Goal: Communication & Community: Answer question/provide support

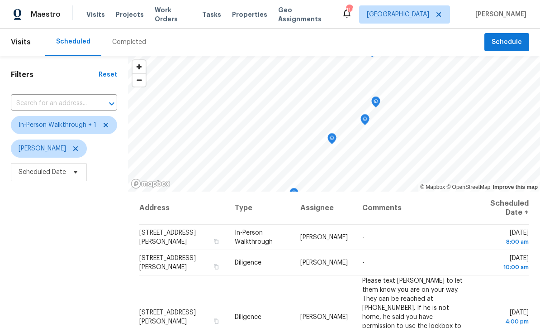
scroll to position [107, 0]
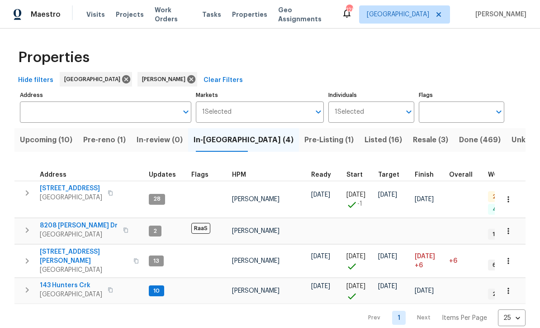
click at [54, 281] on span "143 Hunters Crk" at bounding box center [71, 285] width 62 height 9
click at [58, 187] on span "188 Lost Lake Trl" at bounding box center [71, 188] width 62 height 9
click at [55, 221] on span "8208 Connally Dr" at bounding box center [79, 225] width 78 height 9
click at [49, 247] on span "422 Marty Ln" at bounding box center [84, 256] width 88 height 18
copy div "8208 Connally Dr Douglasville, GA 30134"
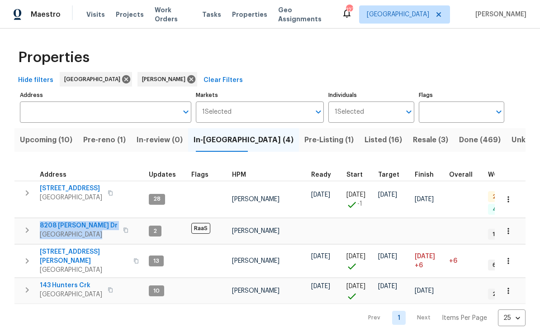
click at [59, 247] on span "422 Marty Ln" at bounding box center [84, 256] width 88 height 18
click at [43, 141] on span "Upcoming (10)" at bounding box center [46, 140] width 53 height 13
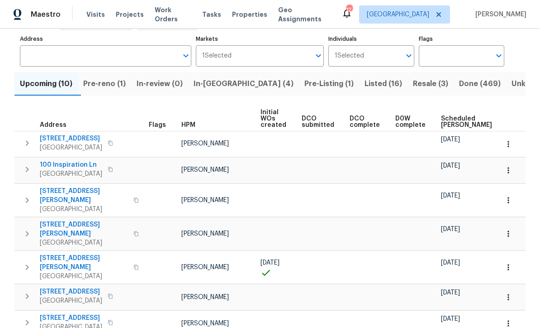
scroll to position [57, 0]
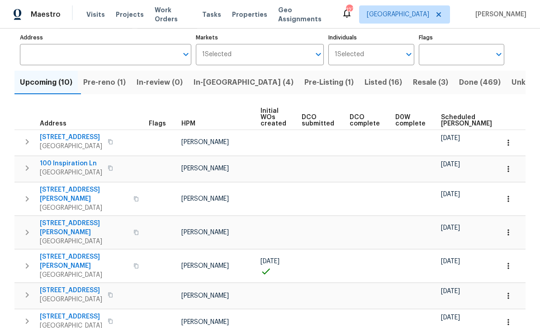
click at [515, 193] on button "button" at bounding box center [509, 199] width 20 height 20
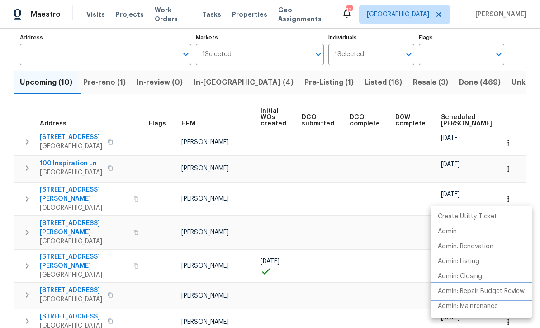
click at [502, 296] on p "Admin: Repair Budget Review" at bounding box center [481, 292] width 87 height 10
click at [134, 106] on div at bounding box center [270, 164] width 540 height 328
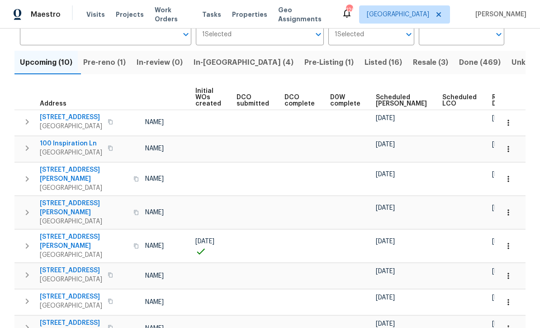
scroll to position [0, 65]
click at [493, 103] on span "Ready Date" at bounding box center [503, 100] width 20 height 13
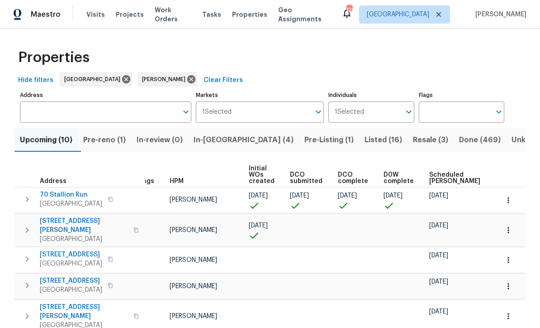
scroll to position [0, 14]
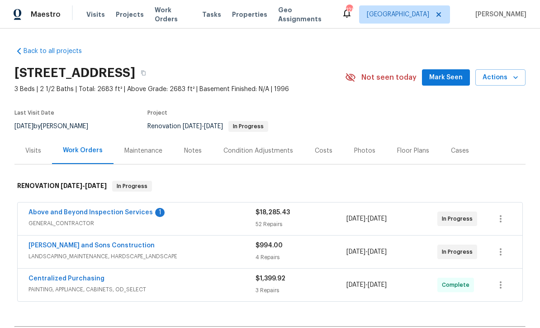
click at [76, 215] on link "Above and Beyond Inspection Services" at bounding box center [91, 212] width 124 height 6
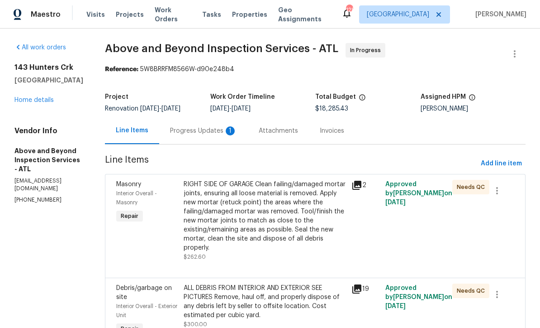
click at [218, 135] on div "Progress Updates 1" at bounding box center [203, 130] width 67 height 9
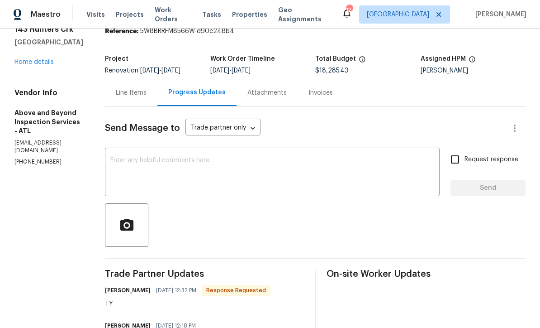
scroll to position [13, 0]
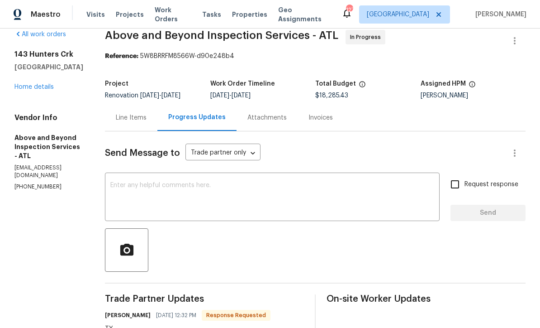
click at [144, 189] on textarea at bounding box center [272, 198] width 324 height 32
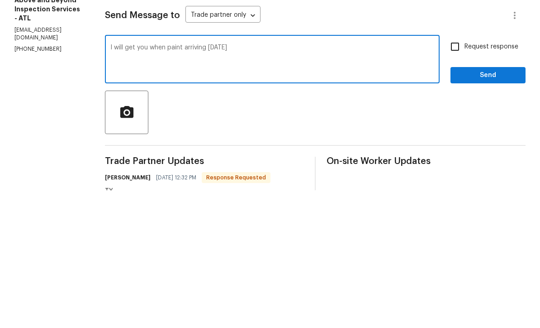
type textarea "I will get you when paint arriving today"
click at [478, 207] on span "Send" at bounding box center [488, 212] width 61 height 11
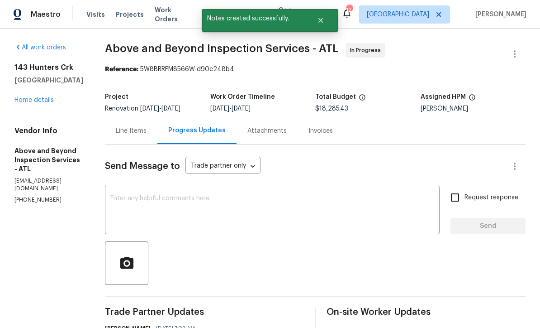
scroll to position [0, 0]
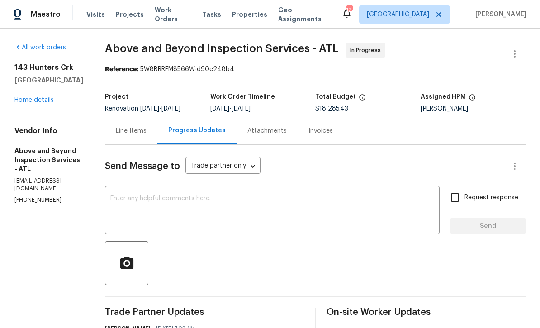
click at [29, 97] on link "Home details" at bounding box center [33, 100] width 39 height 6
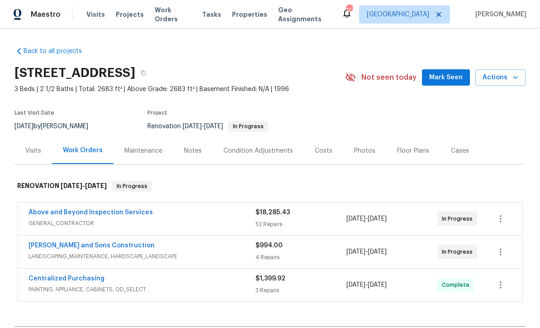
click at [446, 81] on span "Mark Seen" at bounding box center [446, 77] width 33 height 11
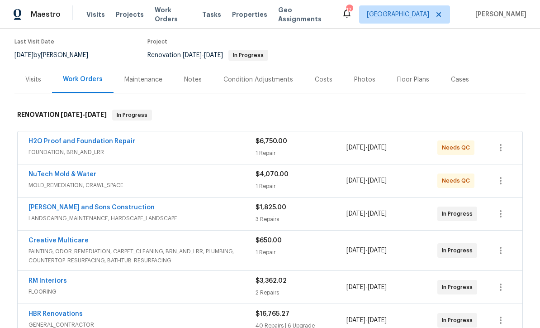
scroll to position [24, 0]
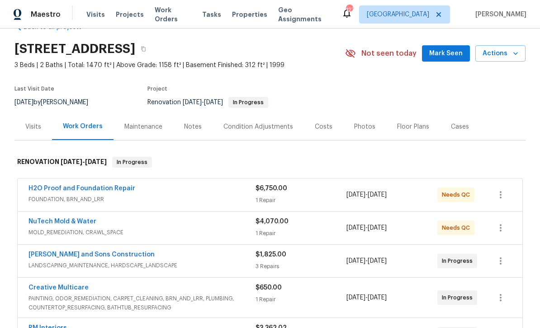
click at [448, 50] on span "Mark Seen" at bounding box center [446, 53] width 33 height 11
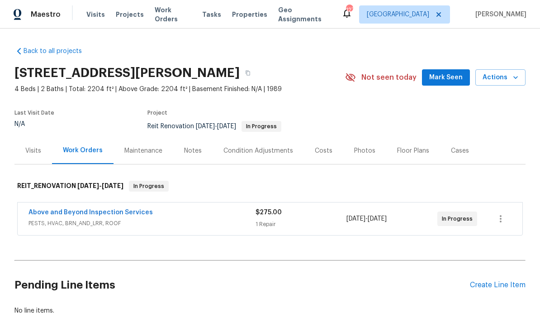
click at [448, 78] on span "Mark Seen" at bounding box center [446, 77] width 33 height 11
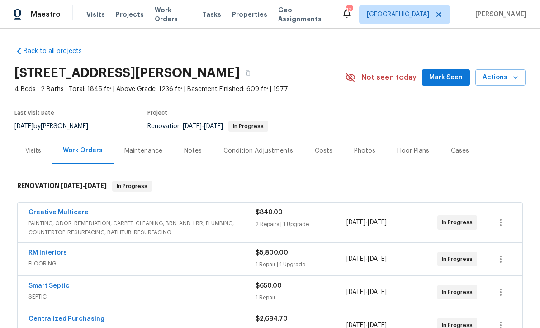
click at [451, 76] on span "Mark Seen" at bounding box center [446, 77] width 33 height 11
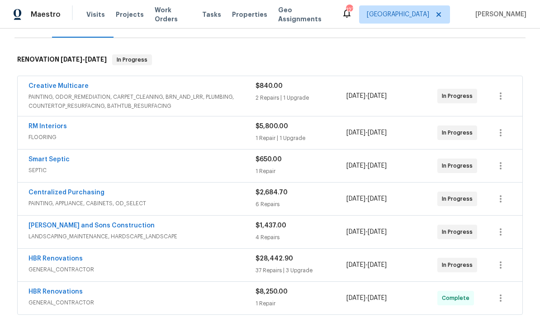
scroll to position [127, 0]
click at [43, 124] on link "RM Interiors" at bounding box center [48, 126] width 38 height 6
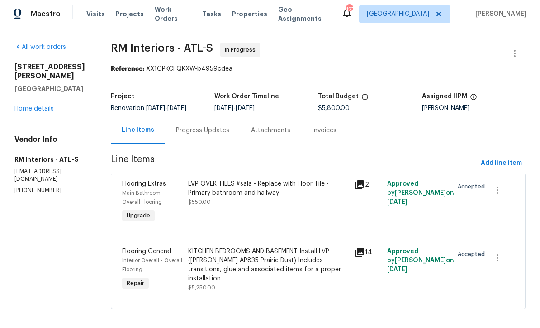
scroll to position [2, 0]
click at [192, 130] on div "Progress Updates" at bounding box center [202, 130] width 53 height 9
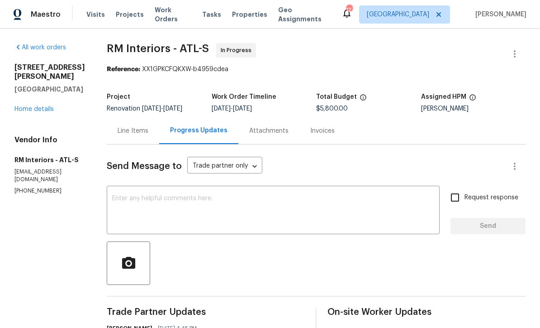
click at [107, 193] on div "x ​" at bounding box center [273, 211] width 333 height 46
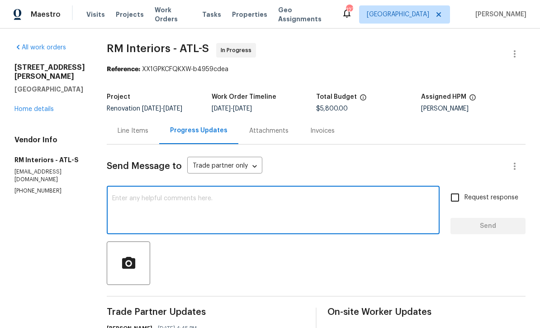
scroll to position [2, 0]
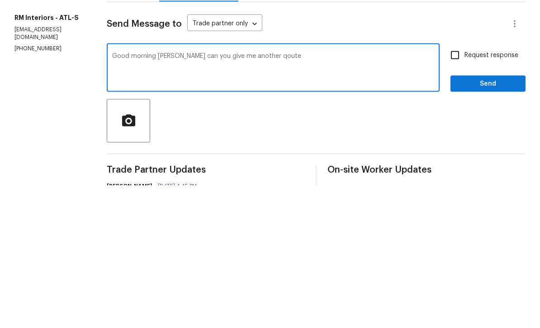
click at [259, 195] on textarea "Good morning [PERSON_NAME] can you give me another qoute" at bounding box center [273, 211] width 322 height 32
type textarea "Good morning [PERSON_NAME] can you give me another quote for FLVP less expensiv…"
click at [458, 188] on input "Request response" at bounding box center [455, 197] width 19 height 19
checkbox input "true"
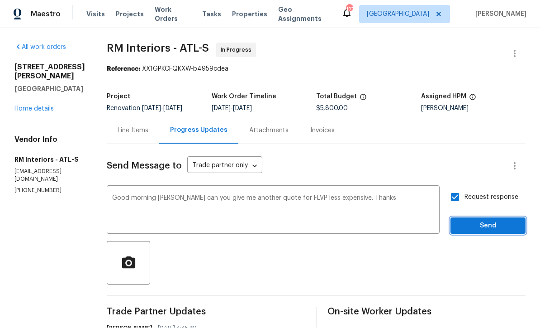
click at [478, 220] on span "Send" at bounding box center [488, 225] width 61 height 11
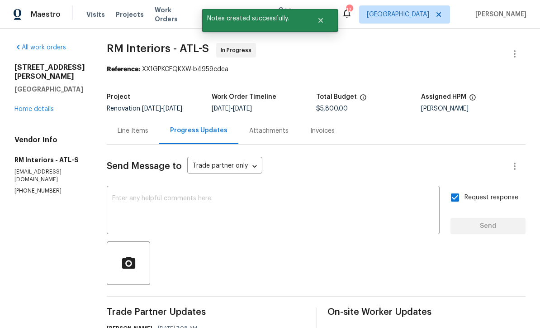
scroll to position [0, 0]
click at [32, 106] on link "Home details" at bounding box center [33, 109] width 39 height 6
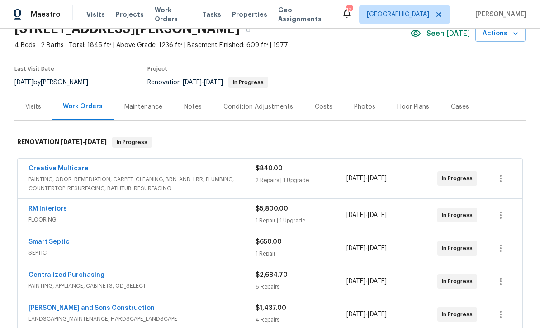
scroll to position [41, 0]
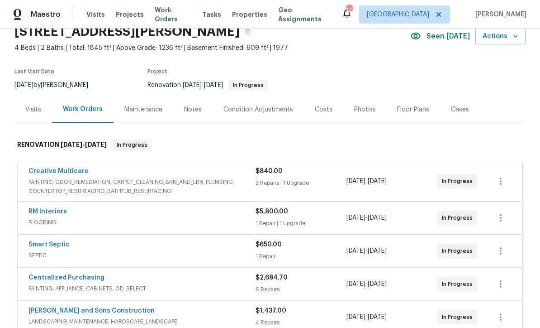
click at [191, 105] on div "Notes" at bounding box center [193, 109] width 18 height 9
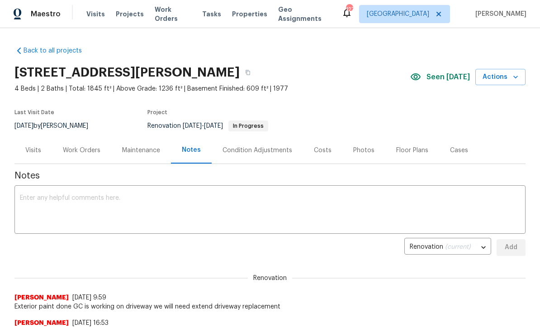
scroll to position [0, 0]
click at [78, 150] on div "Work Orders" at bounding box center [82, 150] width 38 height 9
